Goal: Information Seeking & Learning: Learn about a topic

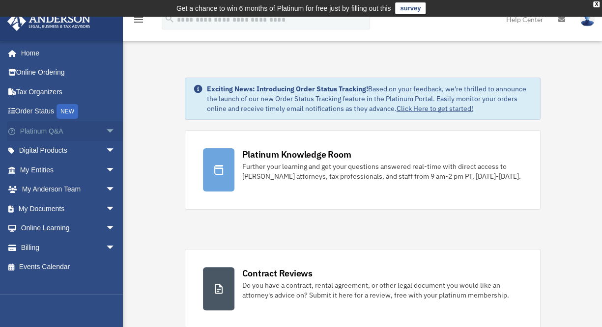
click at [50, 134] on link "Platinum Q&A arrow_drop_down" at bounding box center [68, 131] width 123 height 20
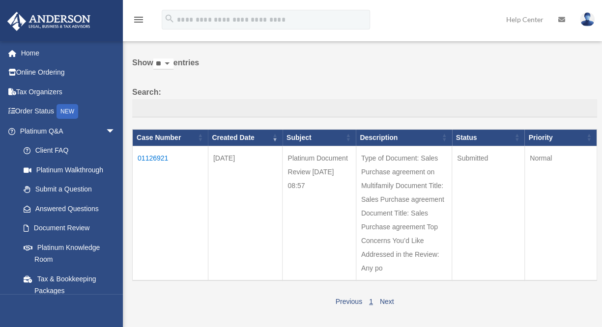
scroll to position [48, 0]
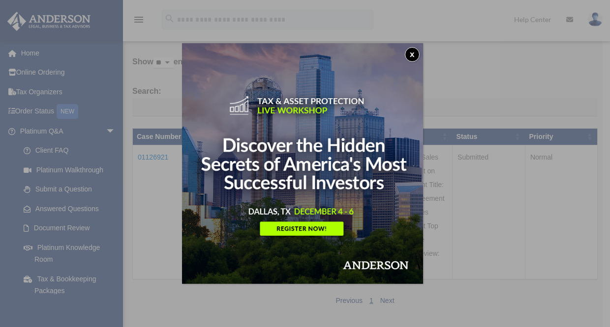
click at [415, 54] on button "x" at bounding box center [412, 54] width 15 height 15
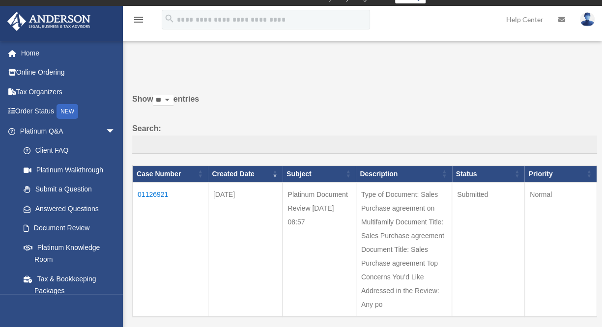
scroll to position [0, 0]
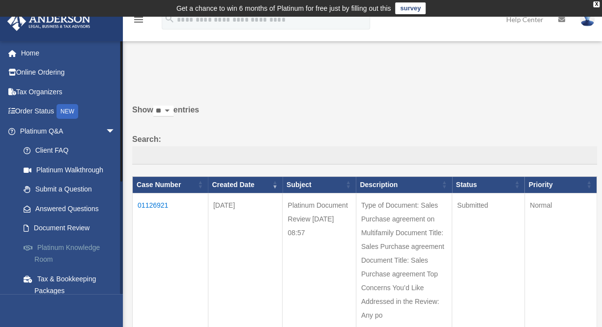
click at [62, 249] on link "Platinum Knowledge Room" at bounding box center [72, 253] width 117 height 31
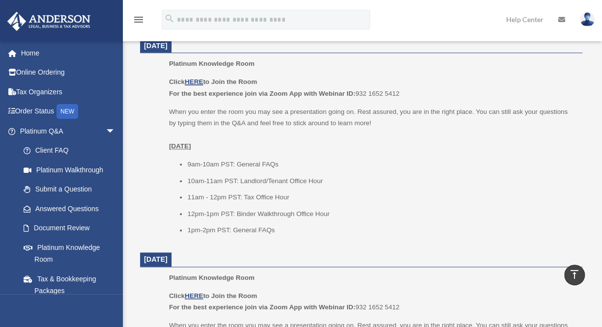
scroll to position [456, 0]
click at [194, 79] on u "HERE" at bounding box center [194, 82] width 18 height 7
